Goal: Information Seeking & Learning: Learn about a topic

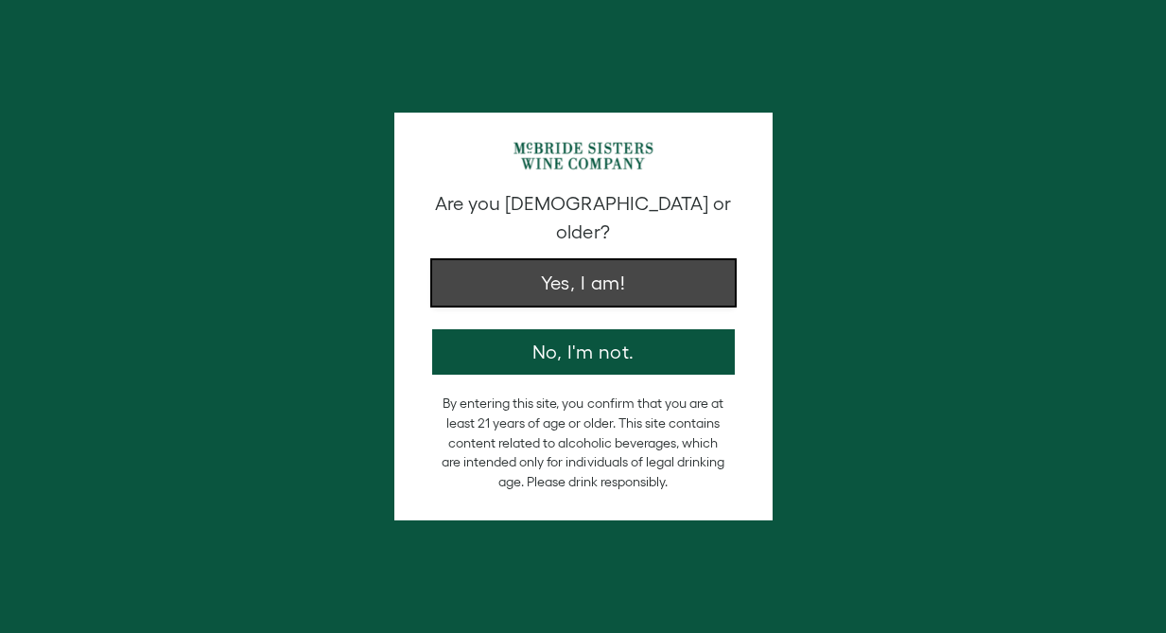
click at [528, 275] on button "Yes, I am!" at bounding box center [583, 282] width 303 height 45
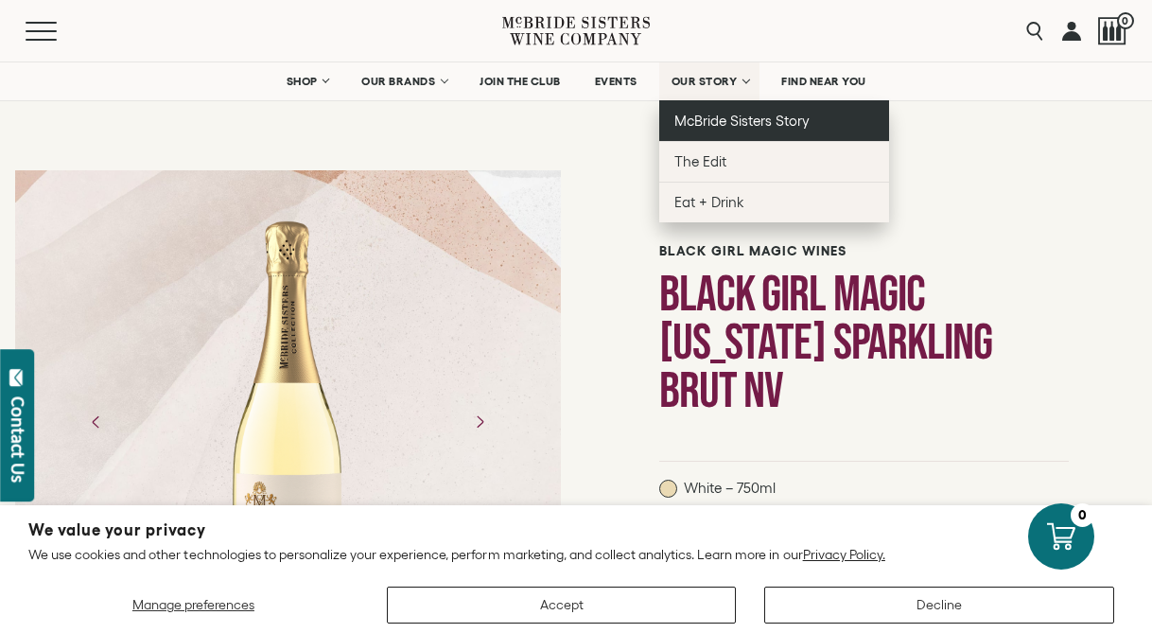
click at [725, 114] on span "McBride Sisters Story" at bounding box center [741, 121] width 135 height 16
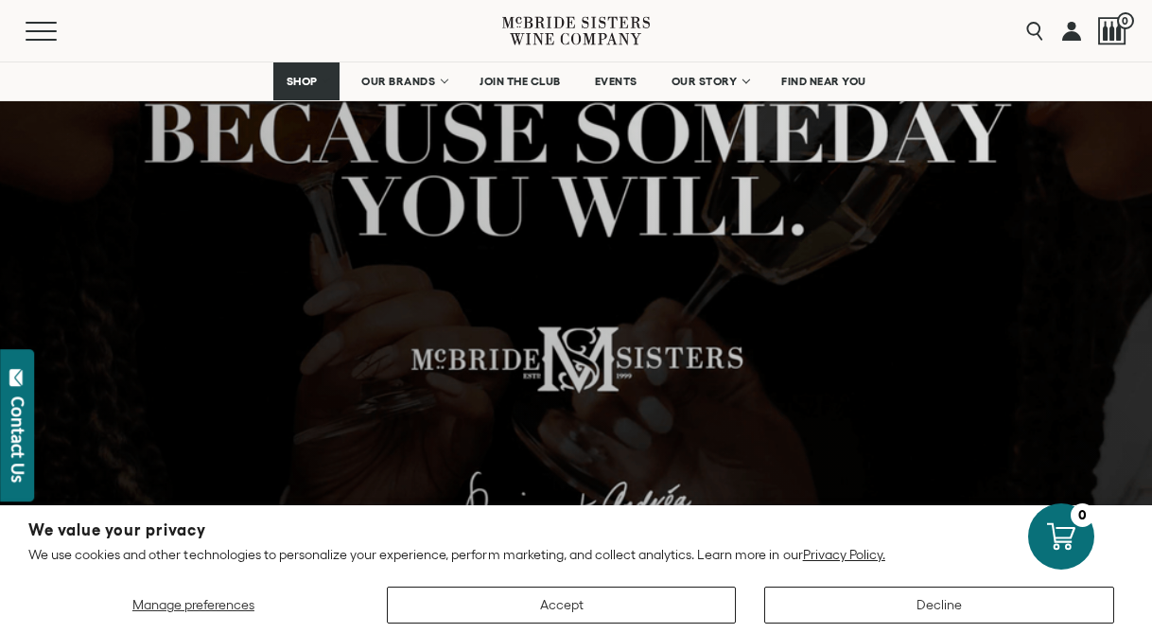
scroll to position [383, 0]
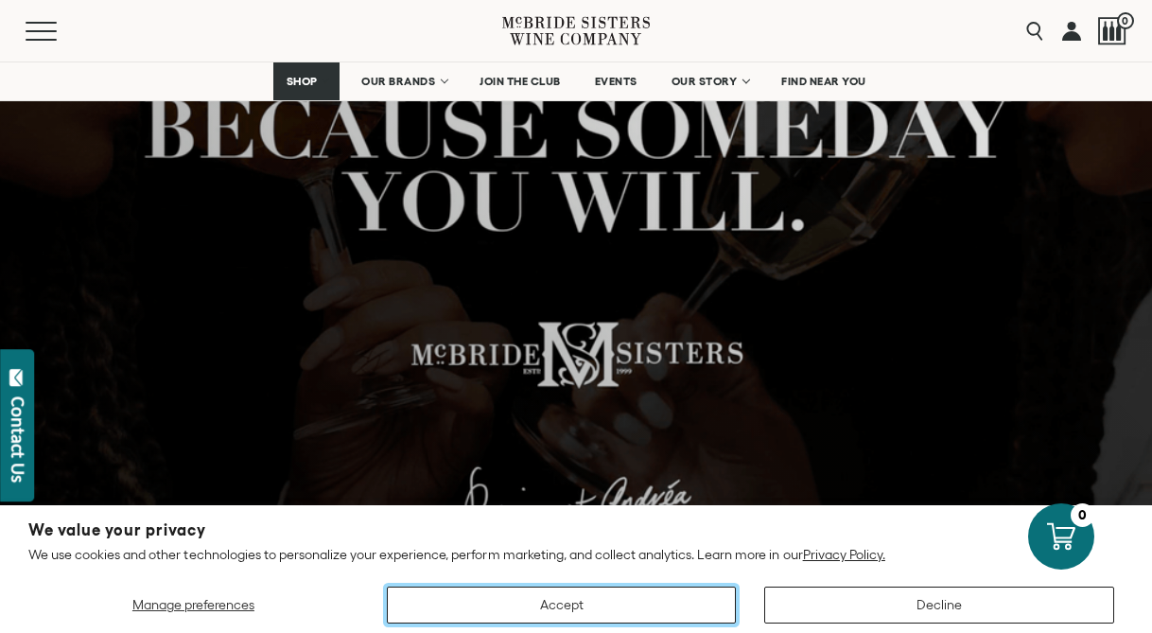
click at [670, 597] on button "Accept" at bounding box center [562, 604] width 350 height 37
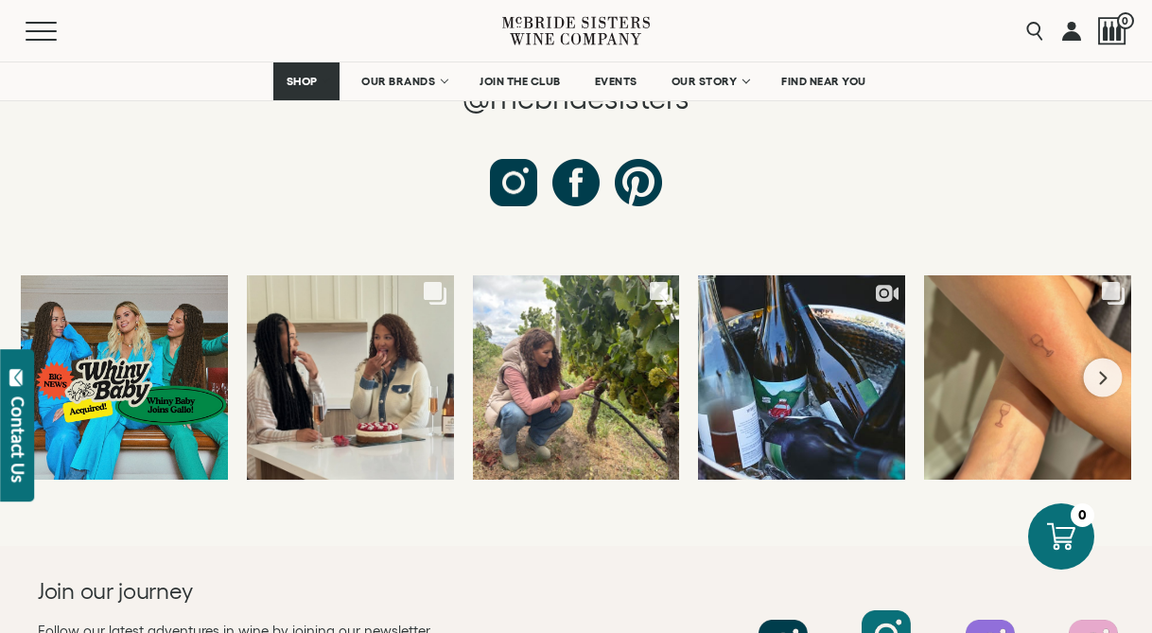
scroll to position [10021, 0]
